Goal: Task Accomplishment & Management: Manage account settings

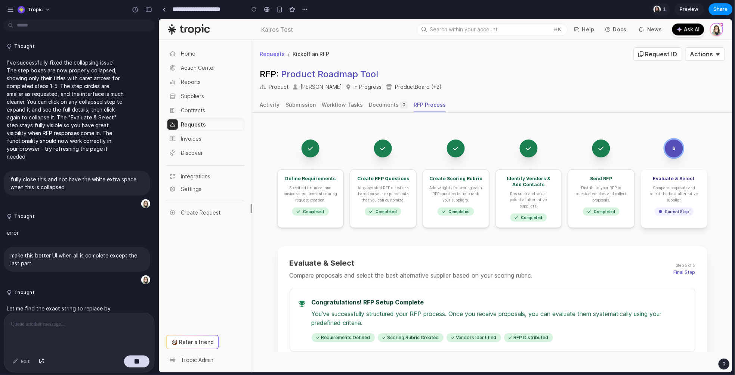
scroll to position [3223, 0]
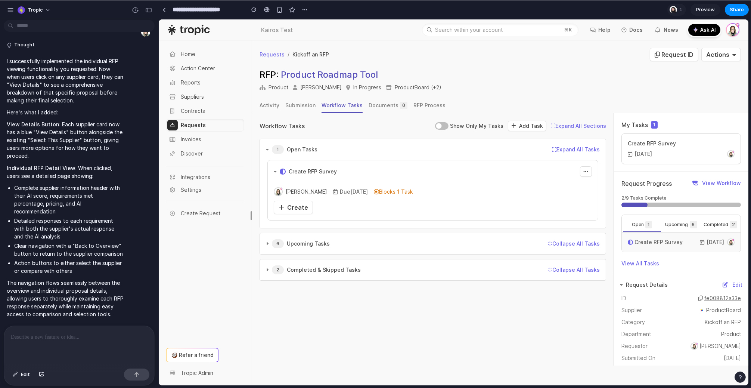
scroll to position [2897, 0]
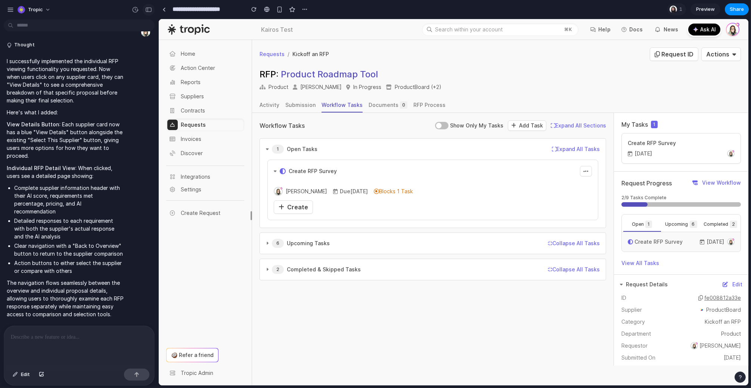
click at [150, 12] on div "button" at bounding box center [148, 9] width 7 height 5
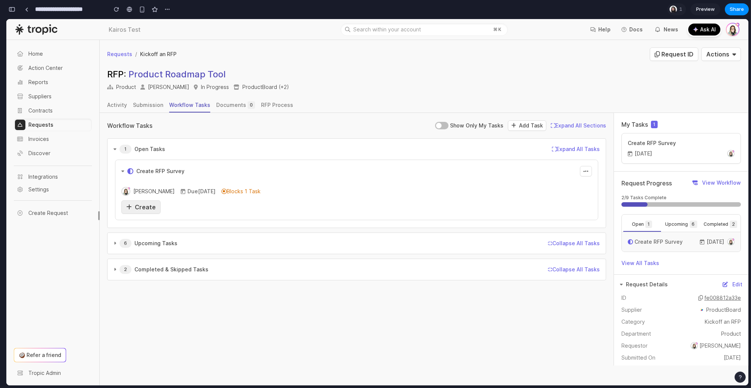
click at [140, 206] on span "Create" at bounding box center [145, 206] width 21 height 7
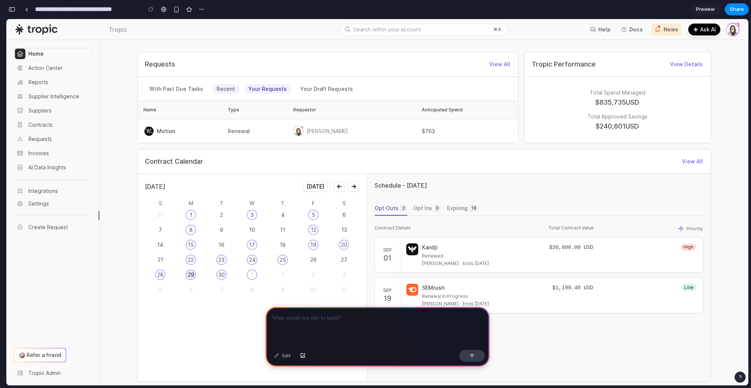
click at [223, 89] on link "Recent" at bounding box center [225, 88] width 27 height 9
click at [157, 92] on link "With Past Due Tasks" at bounding box center [176, 88] width 63 height 9
drag, startPoint x: 226, startPoint y: 91, endPoint x: 232, endPoint y: 90, distance: 5.2
click at [227, 91] on link "Recent" at bounding box center [225, 88] width 27 height 9
click at [328, 89] on link "Your Draft Requests" at bounding box center [327, 88] width 62 height 9
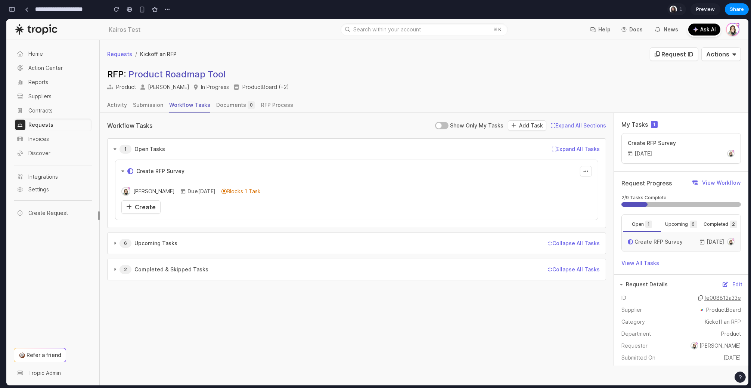
scroll to position [5623, 0]
click at [143, 205] on span "Create" at bounding box center [145, 206] width 21 height 7
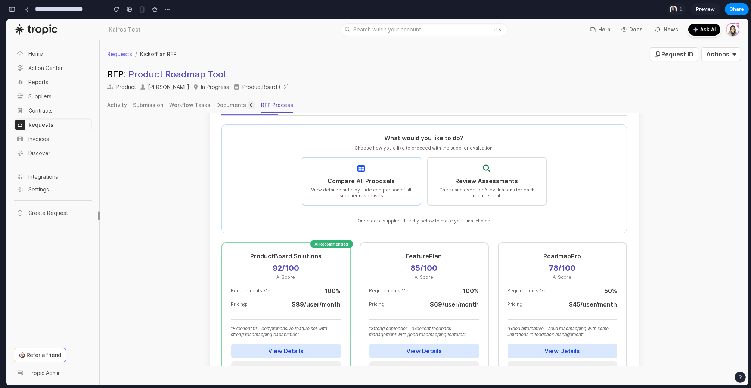
scroll to position [291, 0]
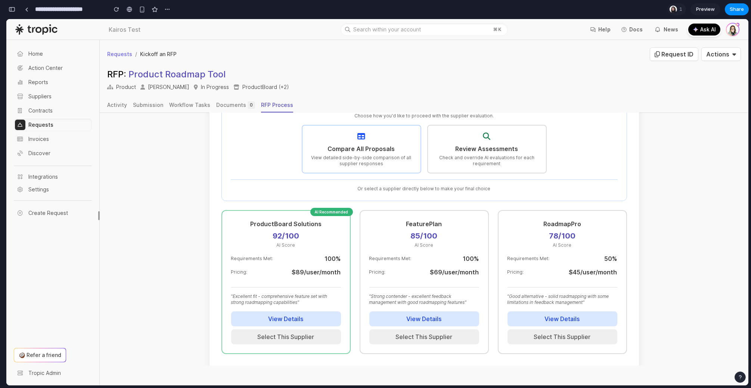
click at [503, 144] on h4 "Review Assessments" at bounding box center [487, 148] width 100 height 9
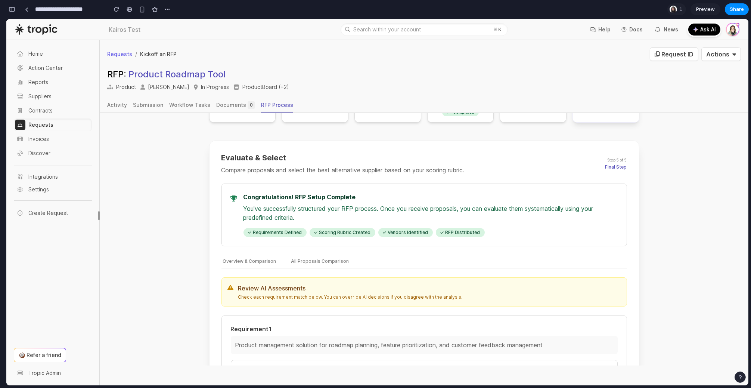
scroll to position [161, 0]
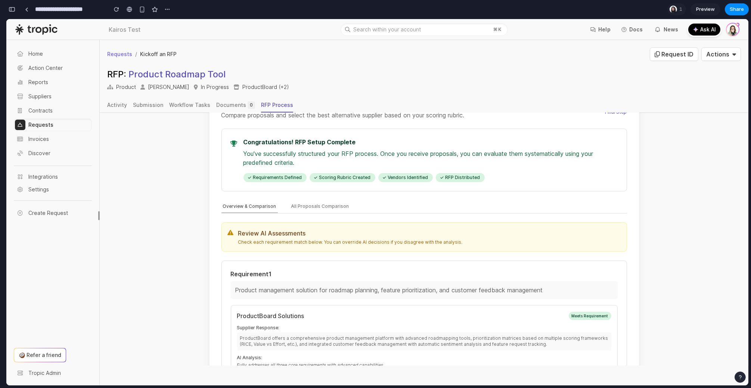
click at [244, 201] on button "Overview & Comparison" at bounding box center [249, 206] width 56 height 13
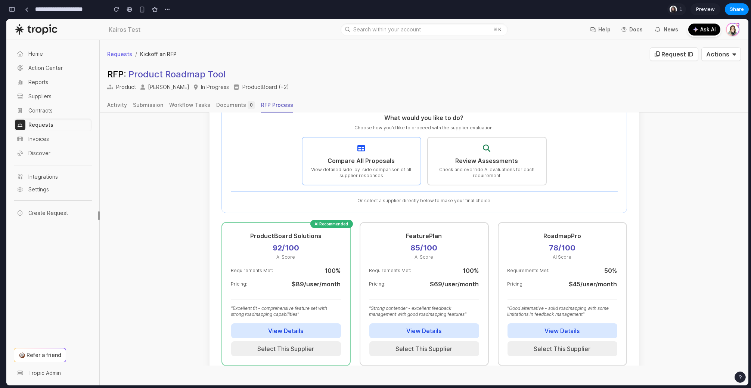
scroll to position [304, 0]
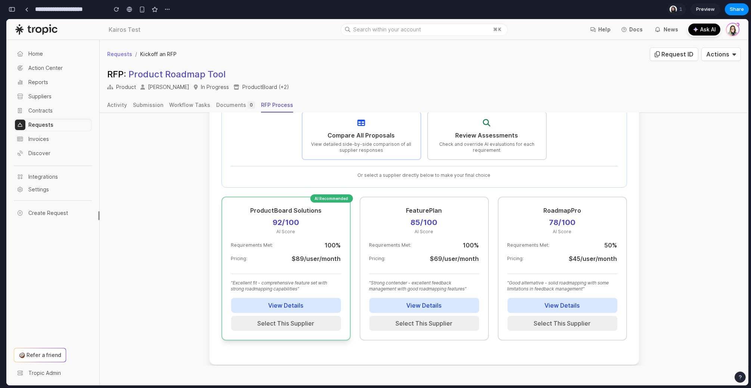
click at [266, 299] on button "View Details" at bounding box center [286, 305] width 110 height 15
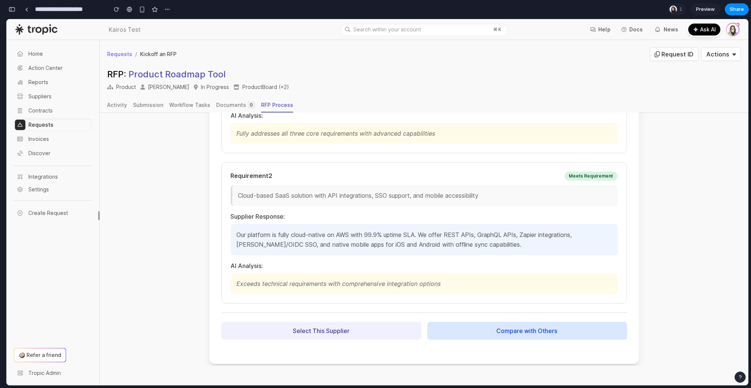
scroll to position [507, 0]
click at [341, 323] on button "Select This Supplier" at bounding box center [321, 330] width 200 height 18
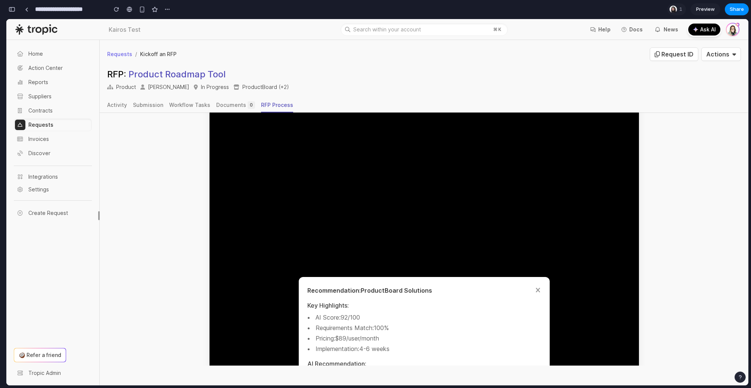
scroll to position [349, 0]
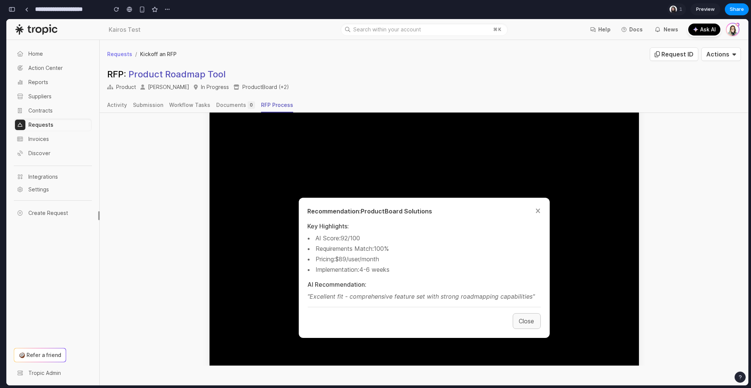
click at [522, 317] on button "Close" at bounding box center [527, 321] width 28 height 16
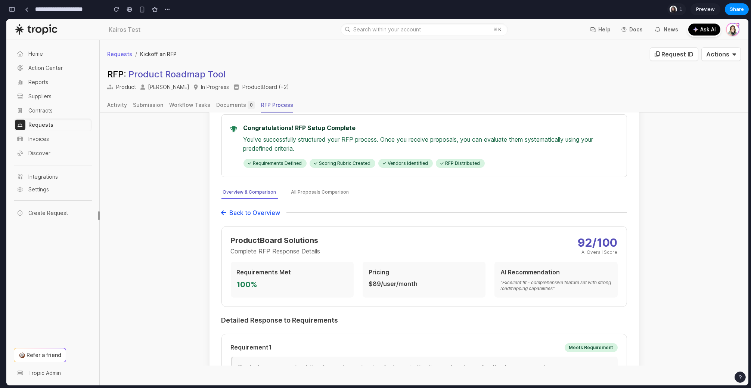
scroll to position [189, 0]
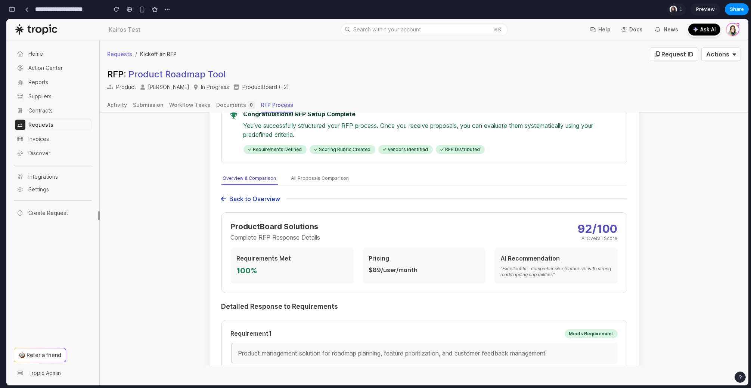
click at [249, 194] on button "Back to Overview" at bounding box center [250, 198] width 59 height 9
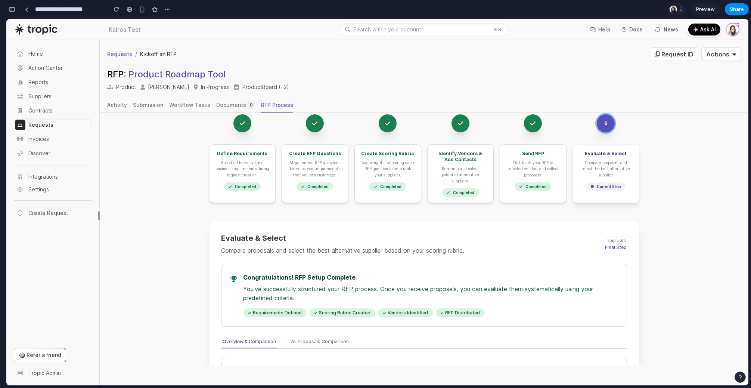
scroll to position [0, 0]
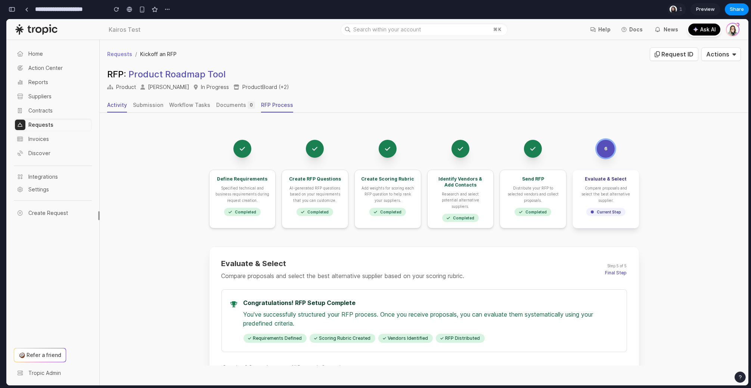
click at [118, 107] on div "Activity" at bounding box center [117, 104] width 20 height 7
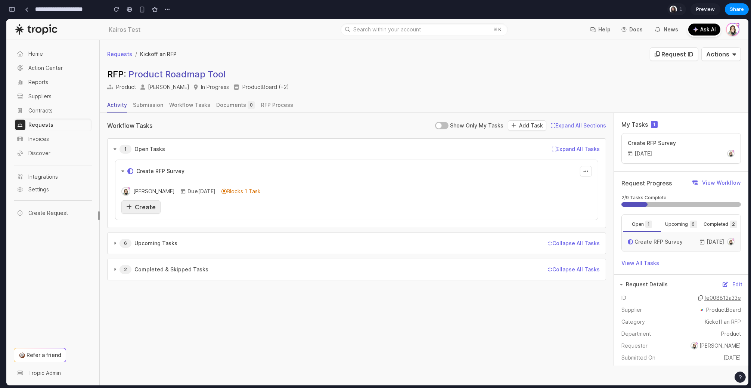
click at [145, 207] on span "Create" at bounding box center [145, 206] width 21 height 7
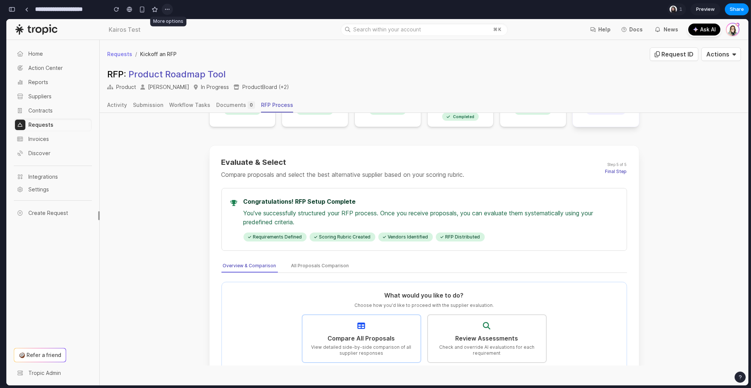
click at [168, 9] on div "button" at bounding box center [167, 9] width 6 height 6
click at [197, 27] on span "Duplicate" at bounding box center [186, 25] width 23 height 7
click at [18, 12] on div "**********" at bounding box center [89, 9] width 167 height 16
click at [11, 7] on div "button" at bounding box center [12, 9] width 7 height 5
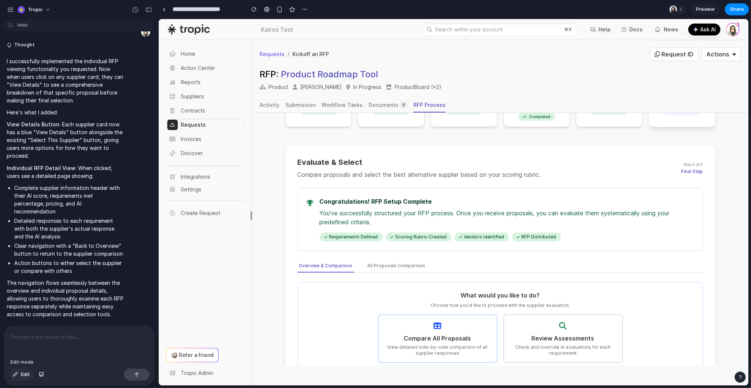
drag, startPoint x: 25, startPoint y: 373, endPoint x: 33, endPoint y: 373, distance: 7.9
click at [25, 373] on span "Edit" at bounding box center [25, 373] width 9 height 7
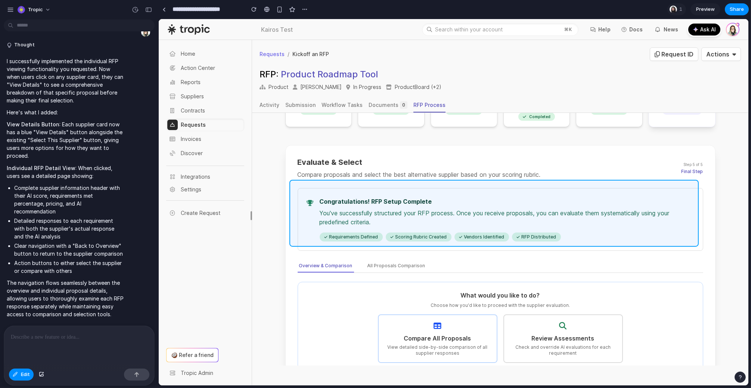
click at [696, 192] on div at bounding box center [454, 202] width 590 height 366
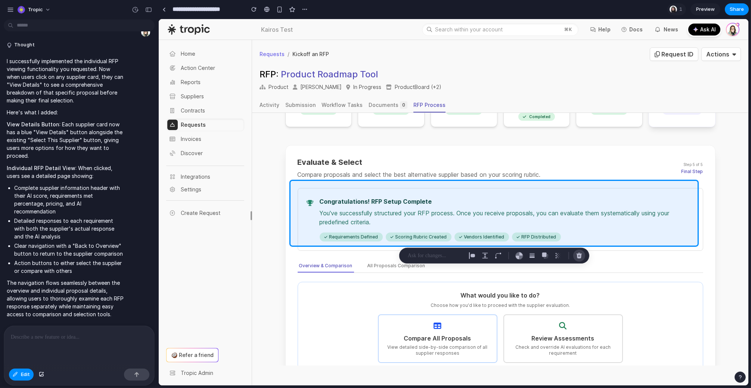
click at [580, 255] on div "button" at bounding box center [579, 255] width 7 height 7
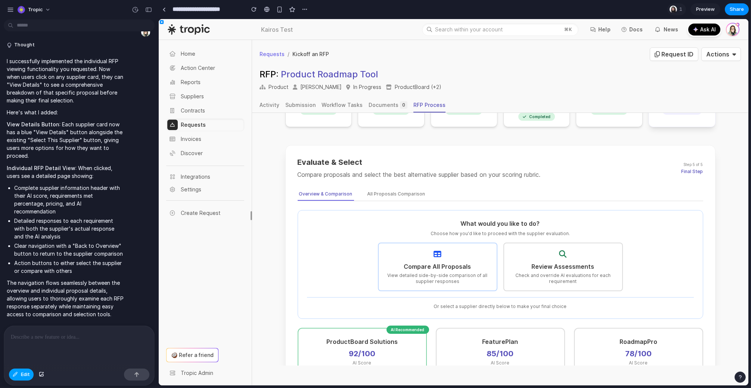
click at [16, 374] on div "button" at bounding box center [15, 374] width 5 height 4
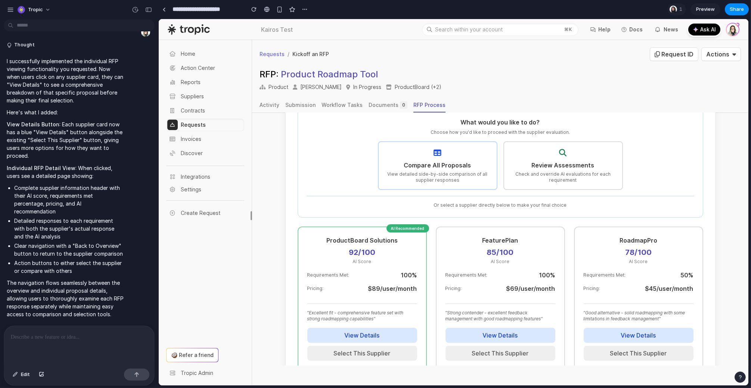
scroll to position [0, 0]
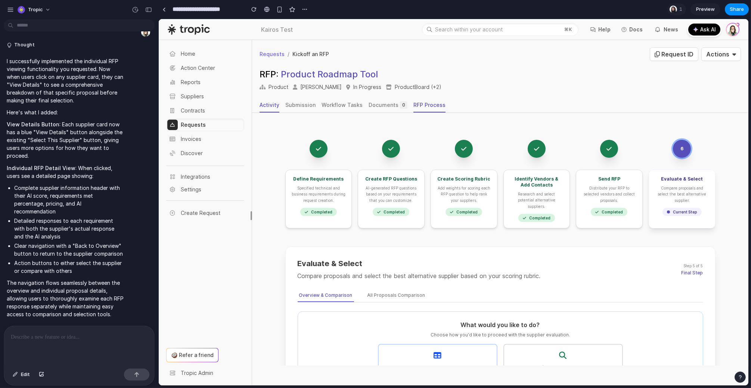
click at [270, 103] on div "Activity" at bounding box center [269, 104] width 20 height 7
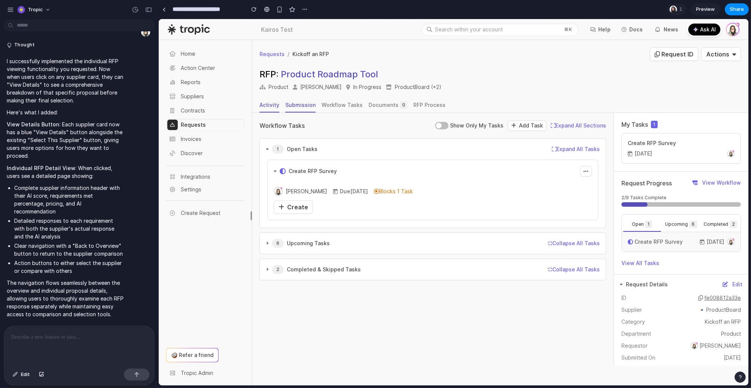
click at [300, 102] on div "Submission" at bounding box center [300, 104] width 30 height 7
click at [415, 102] on div "RFP Process" at bounding box center [429, 104] width 32 height 7
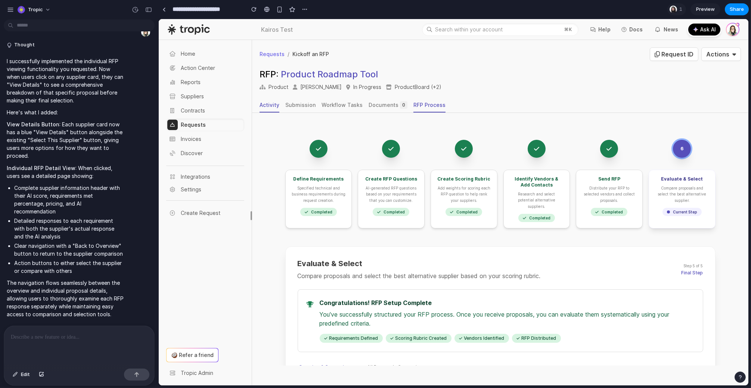
click at [272, 105] on div "Activity" at bounding box center [269, 104] width 20 height 7
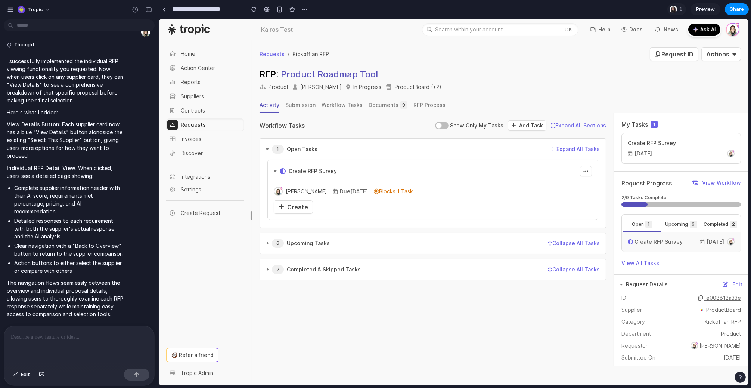
click at [274, 232] on div "6 Upcoming Tasks Expand All Tasks Collapse All Tasks These tasks will become av…" at bounding box center [432, 243] width 347 height 22
click at [268, 242] on div "6 Upcoming Tasks" at bounding box center [298, 243] width 64 height 9
click at [302, 204] on span "Create" at bounding box center [297, 206] width 21 height 7
